Goal: Information Seeking & Learning: Learn about a topic

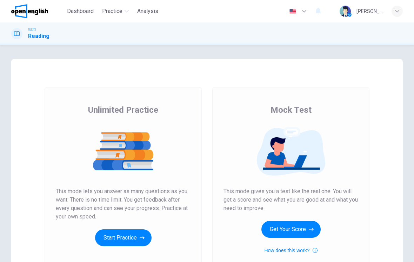
scroll to position [60, 0]
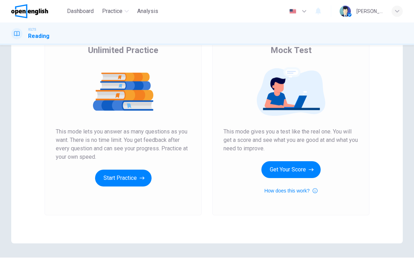
click at [134, 179] on button "Start Practice" at bounding box center [123, 178] width 57 height 17
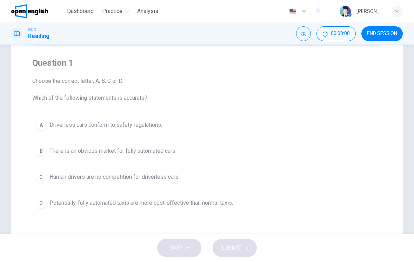
scroll to position [48, 0]
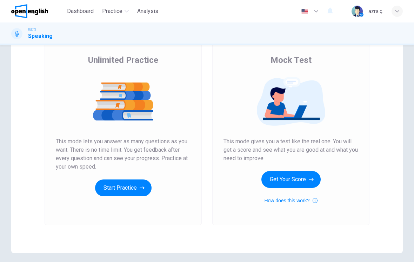
scroll to position [49, 0]
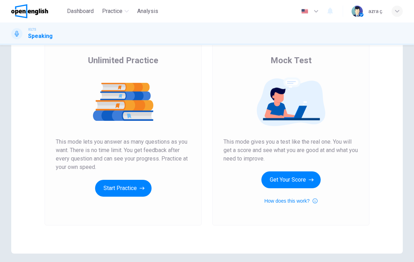
click at [134, 192] on button "Start Practice" at bounding box center [123, 188] width 57 height 17
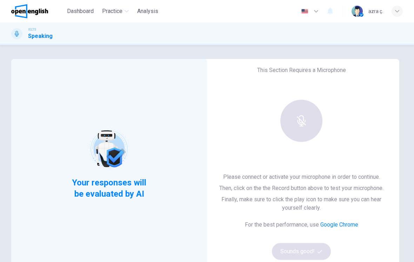
scroll to position [49, 0]
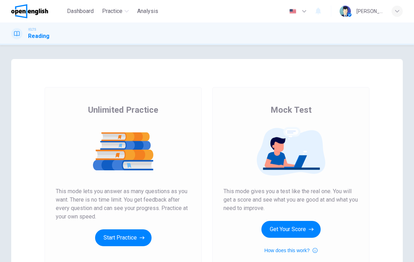
scroll to position [30, 0]
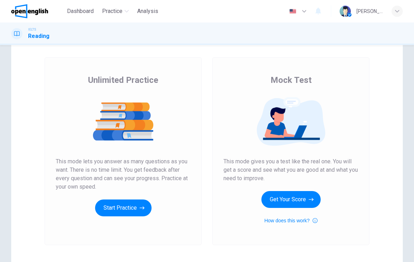
click at [132, 209] on button "Start Practice" at bounding box center [123, 207] width 57 height 17
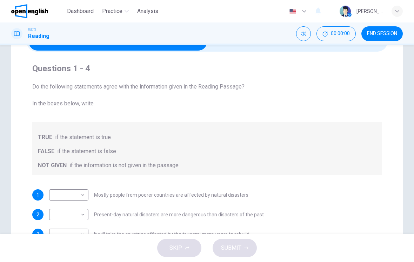
scroll to position [65, 0]
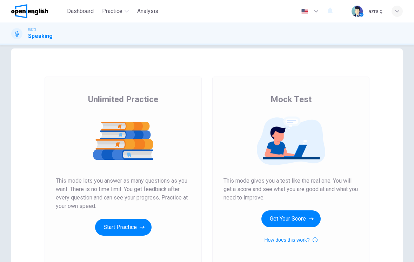
scroll to position [13, 0]
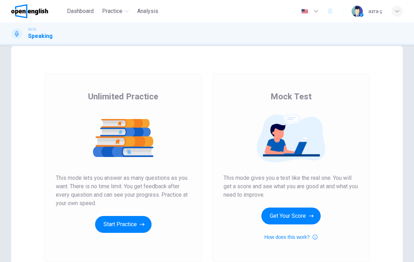
click at [135, 228] on button "Start Practice" at bounding box center [123, 224] width 57 height 17
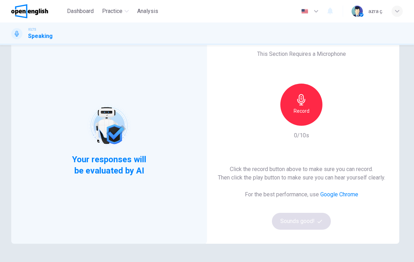
scroll to position [25, 0]
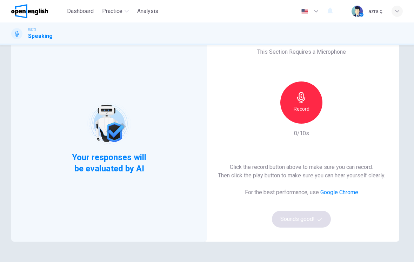
click at [398, 11] on icon "button" at bounding box center [397, 11] width 4 height 4
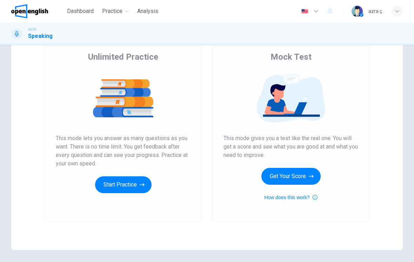
scroll to position [73, 0]
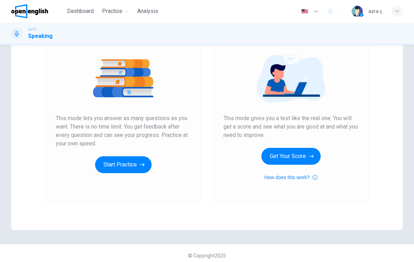
click at [109, 163] on button "Start Practice" at bounding box center [123, 164] width 57 height 17
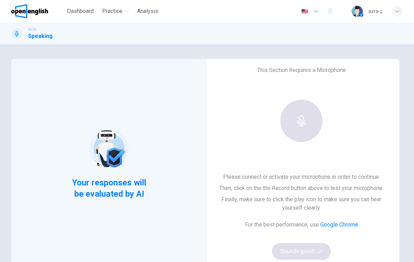
scroll to position [21, 0]
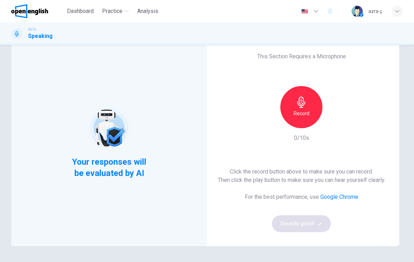
click at [311, 98] on div "Record" at bounding box center [301, 107] width 42 height 42
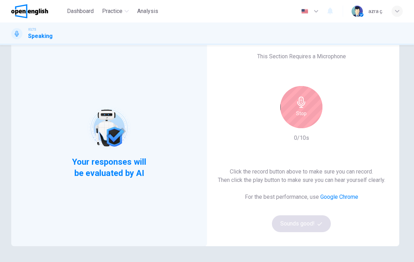
click at [307, 107] on icon "button" at bounding box center [301, 102] width 11 height 11
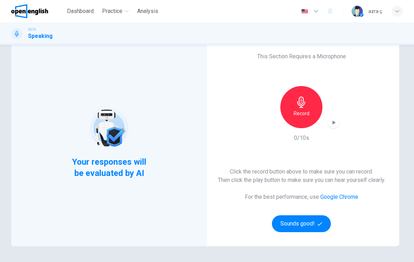
click at [313, 220] on button "Sounds good!" at bounding box center [301, 223] width 59 height 17
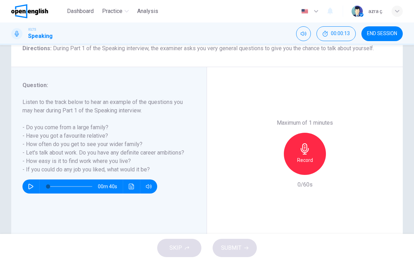
scroll to position [63, 0]
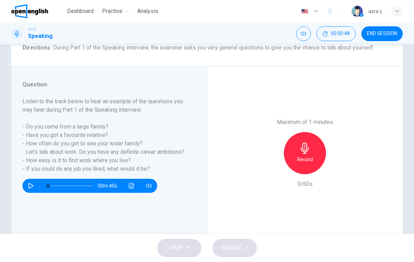
click at [132, 186] on icon "Click to see the audio transcription" at bounding box center [131, 186] width 5 height 6
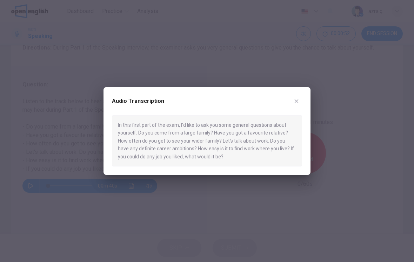
click at [295, 107] on button "button" at bounding box center [296, 100] width 11 height 11
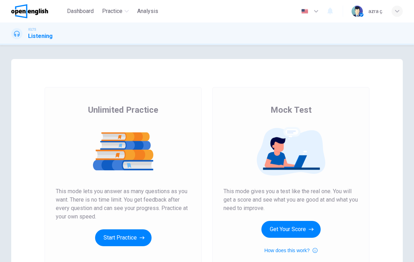
click at [124, 241] on button "Start Practice" at bounding box center [123, 237] width 57 height 17
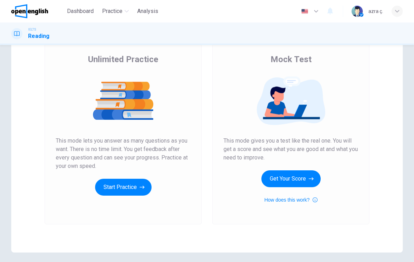
scroll to position [50, 0]
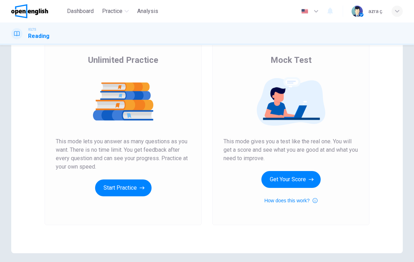
click at [138, 191] on button "Start Practice" at bounding box center [123, 187] width 57 height 17
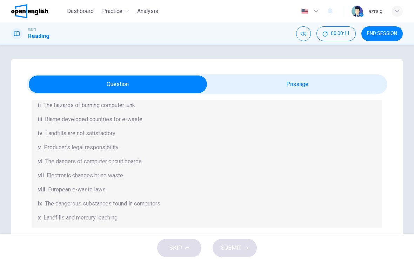
scroll to position [122, 0]
